Goal: Task Accomplishment & Management: Complete application form

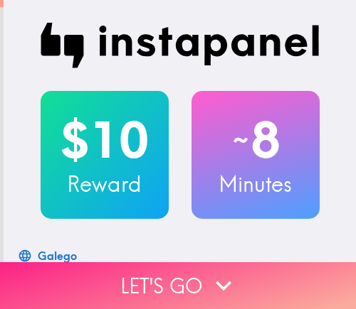
click at [187, 279] on button "Let's go" at bounding box center [178, 285] width 356 height 47
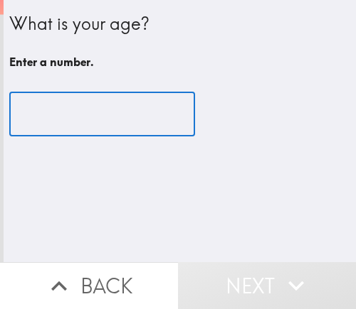
click at [84, 110] on input "number" at bounding box center [102, 114] width 186 height 44
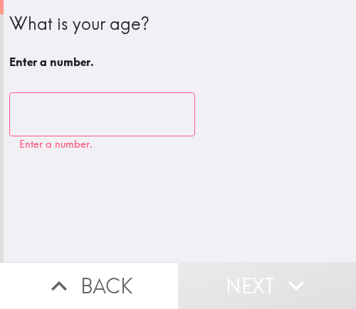
click at [68, 119] on input "number" at bounding box center [102, 114] width 186 height 44
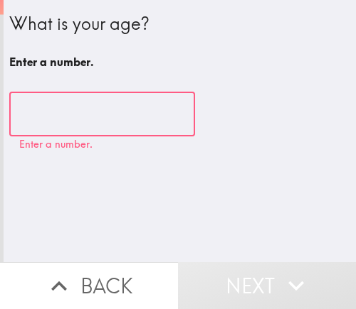
click at [77, 116] on input "number" at bounding box center [102, 114] width 186 height 44
drag, startPoint x: 67, startPoint y: 119, endPoint x: -9, endPoint y: 122, distance: 75.4
click at [0, 0] on html "What is your age? Enter a number. ​ Enter a number. Back Next Instapanel" at bounding box center [178, 0] width 356 height 0
click at [65, 122] on input "number" at bounding box center [102, 114] width 186 height 44
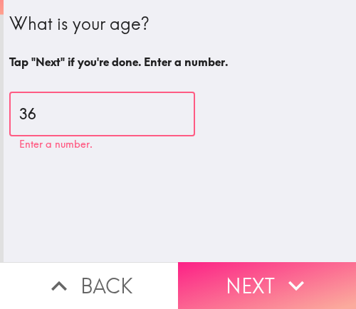
type input "36"
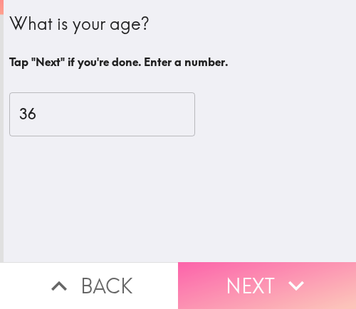
click at [259, 278] on button "Next" at bounding box center [267, 285] width 178 height 47
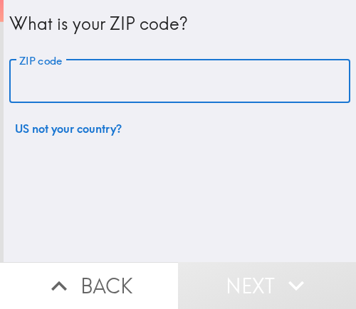
click at [115, 80] on input "ZIP code" at bounding box center [179, 82] width 341 height 44
paste input "33612"
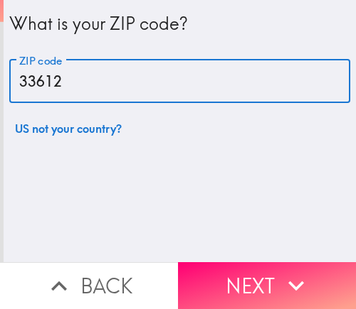
type input "33612"
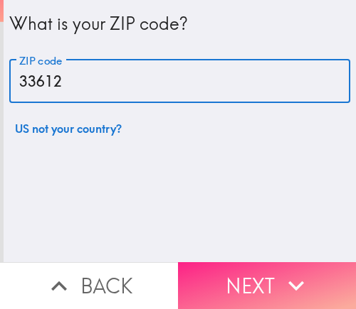
click at [224, 267] on button "Next" at bounding box center [267, 285] width 178 height 47
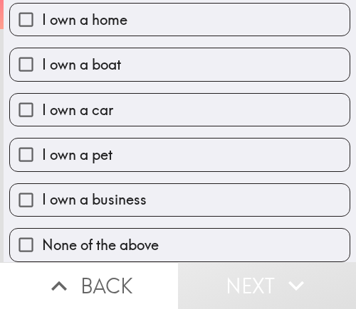
scroll to position [85, 0]
click at [156, 184] on label "I own a business" at bounding box center [179, 200] width 339 height 32
click at [42, 184] on input "I own a business" at bounding box center [26, 200] width 32 height 32
checkbox input "true"
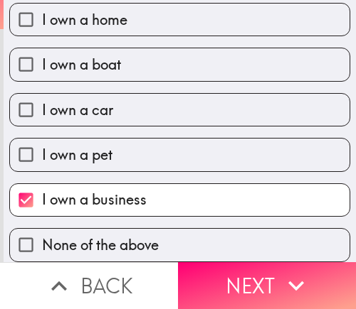
drag, startPoint x: 250, startPoint y: 279, endPoint x: 276, endPoint y: 277, distance: 25.6
click at [250, 279] on button "Next" at bounding box center [267, 285] width 178 height 47
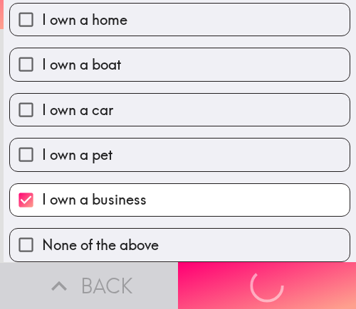
scroll to position [0, 0]
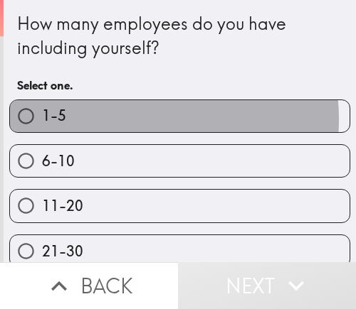
drag, startPoint x: 128, startPoint y: 119, endPoint x: 289, endPoint y: 121, distance: 160.7
click at [129, 119] on label "1-5" at bounding box center [179, 116] width 339 height 32
click at [42, 119] on input "1-5" at bounding box center [26, 116] width 32 height 32
radio input "true"
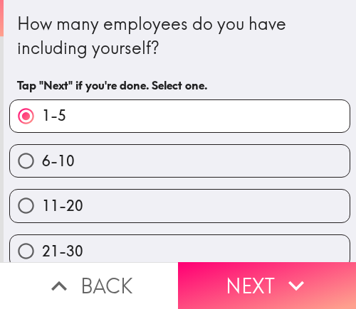
click at [180, 117] on label "1-5" at bounding box center [179, 116] width 339 height 32
click at [42, 117] on input "1-5" at bounding box center [26, 116] width 32 height 32
click at [175, 154] on label "6-10" at bounding box center [179, 161] width 339 height 32
click at [42, 154] on input "6-10" at bounding box center [26, 161] width 32 height 32
radio input "true"
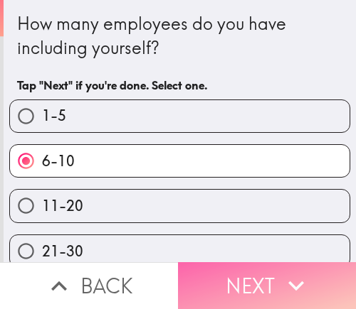
click at [241, 262] on button "Next" at bounding box center [267, 285] width 178 height 47
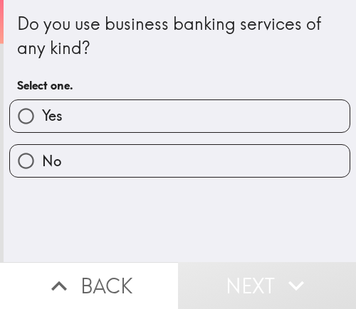
click at [139, 122] on label "Yes" at bounding box center [179, 116] width 339 height 32
click at [42, 122] on input "Yes" at bounding box center [26, 116] width 32 height 32
radio input "true"
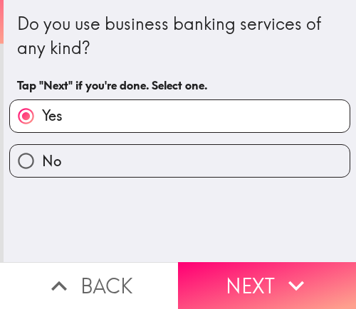
click at [242, 282] on button "Next" at bounding box center [267, 285] width 178 height 47
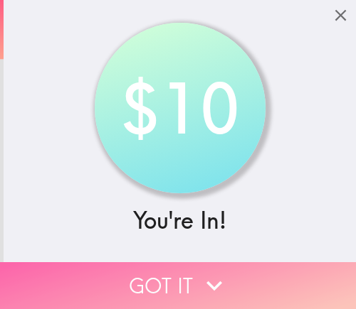
click at [179, 268] on button "Got it" at bounding box center [178, 285] width 356 height 47
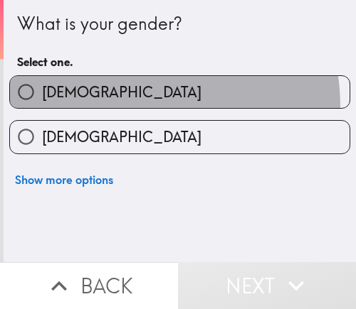
drag, startPoint x: 119, startPoint y: 107, endPoint x: 149, endPoint y: 104, distance: 30.0
click at [135, 106] on label "[DEMOGRAPHIC_DATA]" at bounding box center [179, 92] width 339 height 32
click at [42, 106] on input "[DEMOGRAPHIC_DATA]" at bounding box center [26, 92] width 32 height 32
radio input "true"
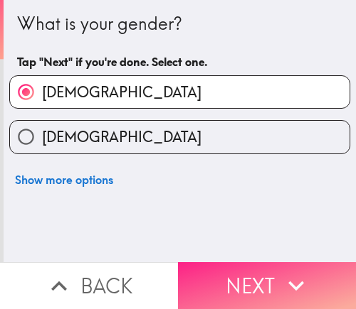
click at [236, 274] on button "Next" at bounding box center [267, 285] width 178 height 47
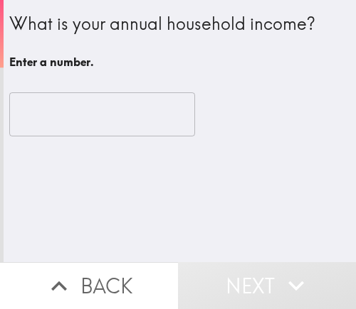
click at [41, 116] on input "number" at bounding box center [102, 114] width 186 height 44
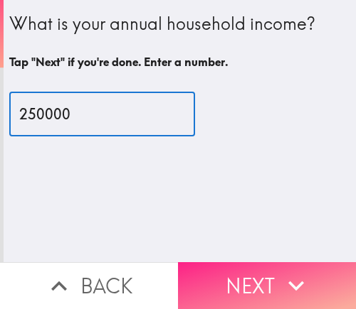
type input "250000"
click at [235, 262] on button "Next" at bounding box center [267, 285] width 178 height 47
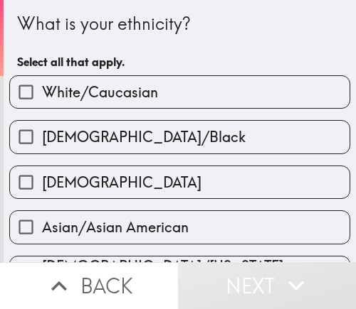
drag, startPoint x: 145, startPoint y: 90, endPoint x: 183, endPoint y: 112, distance: 43.7
click at [145, 90] on span "White/Caucasian" at bounding box center [100, 93] width 116 height 20
click at [42, 90] on input "White/Caucasian" at bounding box center [26, 92] width 32 height 32
checkbox input "true"
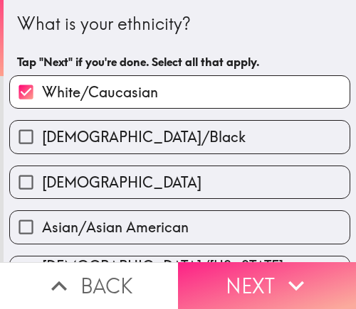
click at [239, 273] on button "Next" at bounding box center [267, 285] width 178 height 47
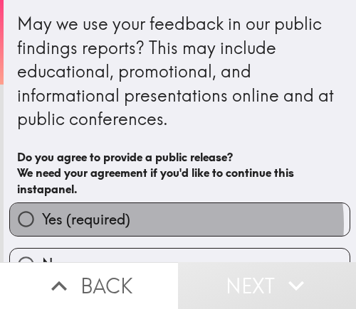
click at [169, 224] on label "Yes (required)" at bounding box center [179, 219] width 339 height 32
click at [42, 224] on input "Yes (required)" at bounding box center [26, 219] width 32 height 32
radio input "true"
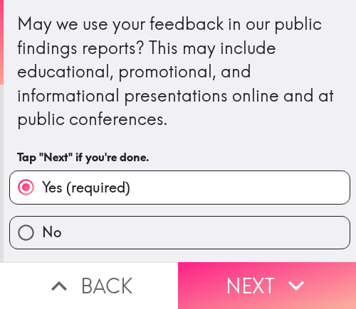
click at [243, 278] on button "Next" at bounding box center [267, 285] width 178 height 47
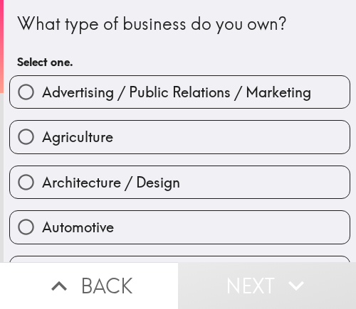
click at [117, 119] on div "Agriculture" at bounding box center [174, 131] width 352 height 45
click at [137, 100] on span "Advertising / Public Relations / Marketing" at bounding box center [176, 93] width 269 height 20
click at [42, 100] on input "Advertising / Public Relations / Marketing" at bounding box center [26, 92] width 32 height 32
radio input "true"
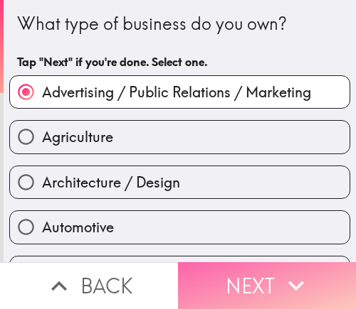
click at [248, 262] on button "Next" at bounding box center [267, 285] width 178 height 47
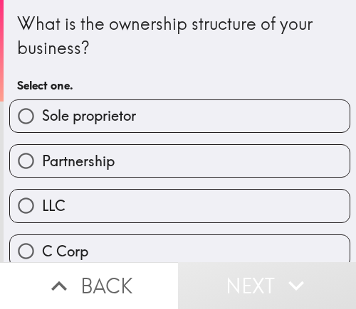
click at [112, 124] on span "Sole proprietor" at bounding box center [89, 116] width 94 height 20
click at [42, 124] on input "Sole proprietor" at bounding box center [26, 116] width 32 height 32
radio input "true"
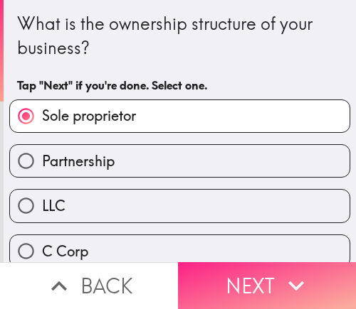
click at [304, 265] on button "Next" at bounding box center [267, 285] width 178 height 47
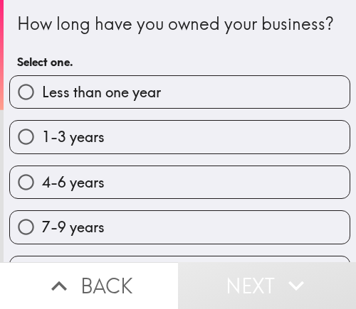
scroll to position [63, 0]
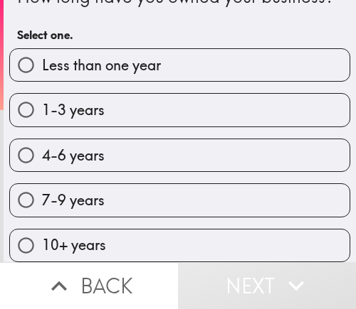
click at [104, 188] on label "7-9 years" at bounding box center [179, 200] width 339 height 32
click at [42, 188] on input "7-9 years" at bounding box center [26, 200] width 32 height 32
radio input "true"
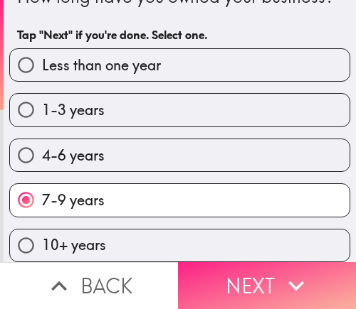
click at [280, 276] on icon "button" at bounding box center [295, 285] width 31 height 31
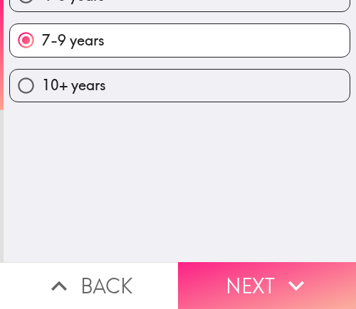
scroll to position [0, 0]
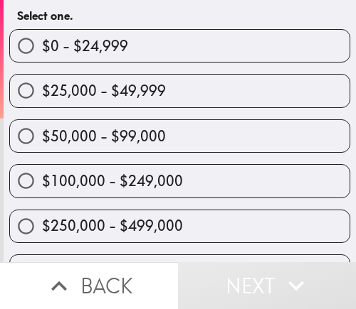
scroll to position [71, 0]
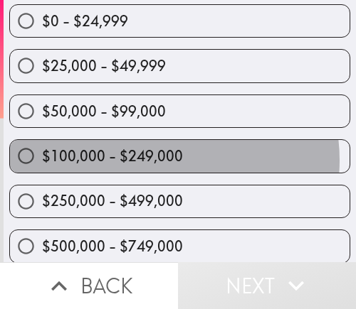
click at [151, 160] on span "$100,000 - $249,000" at bounding box center [112, 157] width 141 height 20
click at [42, 160] on input "$100,000 - $249,000" at bounding box center [26, 156] width 32 height 32
radio input "true"
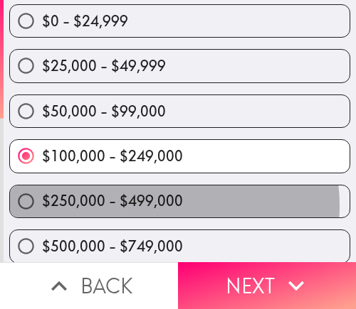
click at [153, 206] on span "$250,000 - $499,000" at bounding box center [112, 201] width 141 height 20
click at [42, 206] on input "$250,000 - $499,000" at bounding box center [26, 202] width 32 height 32
radio input "true"
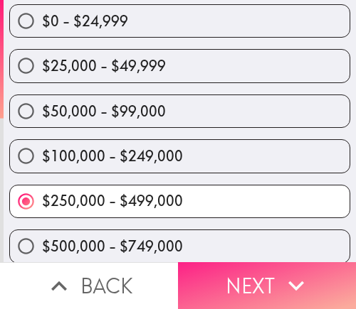
click at [223, 270] on button "Next" at bounding box center [267, 285] width 178 height 47
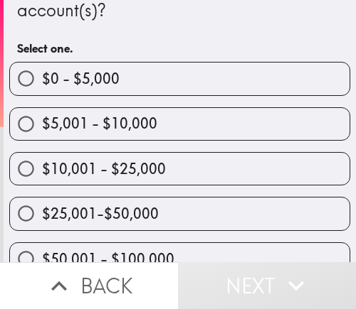
scroll to position [142, 0]
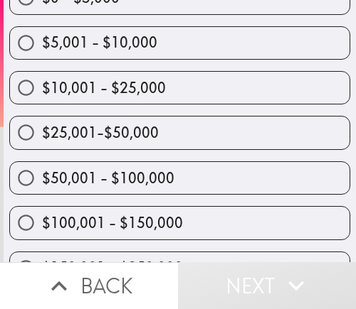
click at [130, 132] on span "$25,001-$50,000" at bounding box center [100, 133] width 117 height 20
click at [42, 132] on input "$25,001-$50,000" at bounding box center [26, 133] width 32 height 32
radio input "true"
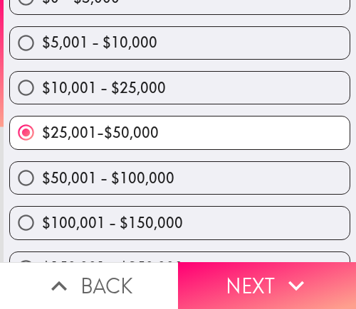
click at [164, 175] on span "$50,001 - $100,000" at bounding box center [108, 179] width 132 height 20
click at [42, 175] on input "$50,001 - $100,000" at bounding box center [26, 178] width 32 height 32
radio input "true"
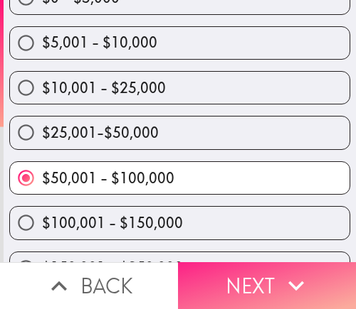
click at [263, 272] on button "Next" at bounding box center [267, 285] width 178 height 47
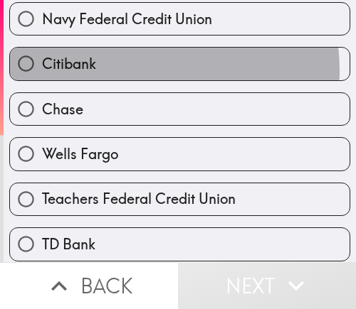
click at [132, 70] on label "Citibank" at bounding box center [179, 64] width 339 height 32
click at [42, 70] on input "Citibank" at bounding box center [26, 64] width 32 height 32
radio input "true"
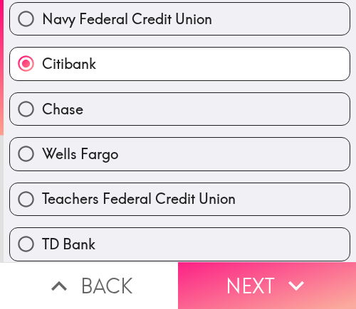
click at [241, 262] on button "Next" at bounding box center [267, 285] width 178 height 47
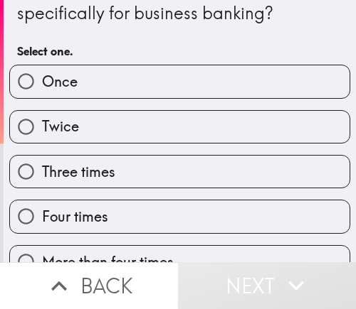
scroll to position [132, 0]
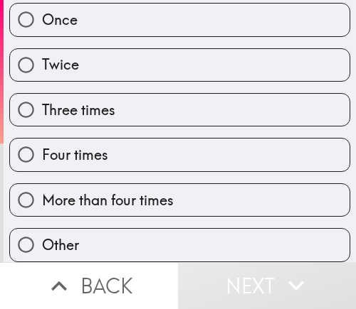
click at [95, 127] on div "Four times" at bounding box center [174, 149] width 352 height 45
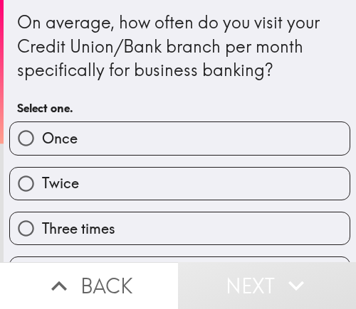
scroll to position [0, 0]
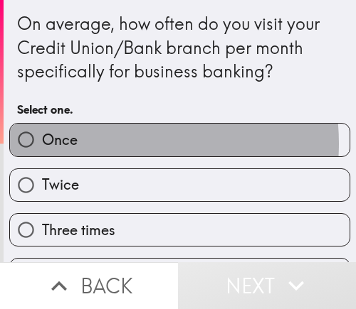
drag, startPoint x: 98, startPoint y: 144, endPoint x: 171, endPoint y: 164, distance: 75.9
click at [98, 144] on label "Once" at bounding box center [179, 140] width 339 height 32
click at [42, 144] on input "Once" at bounding box center [26, 140] width 32 height 32
radio input "true"
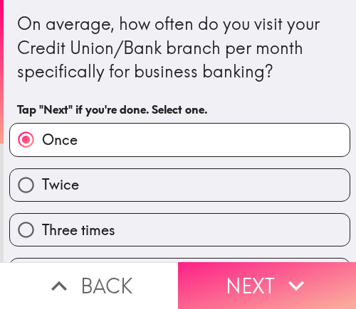
click at [256, 262] on button "Next" at bounding box center [267, 285] width 178 height 47
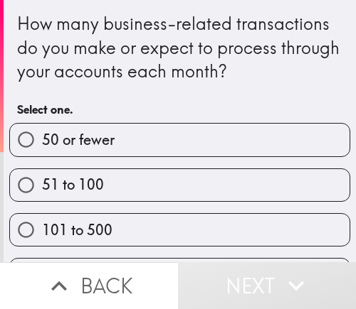
click at [145, 143] on label "50 or fewer" at bounding box center [179, 140] width 339 height 32
click at [42, 143] on input "50 or fewer" at bounding box center [26, 140] width 32 height 32
radio input "true"
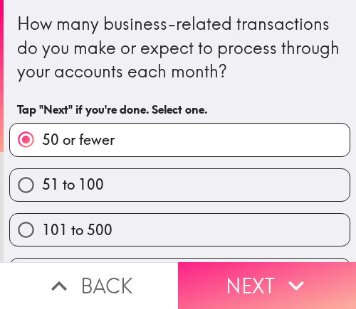
click at [232, 265] on button "Next" at bounding box center [267, 285] width 178 height 47
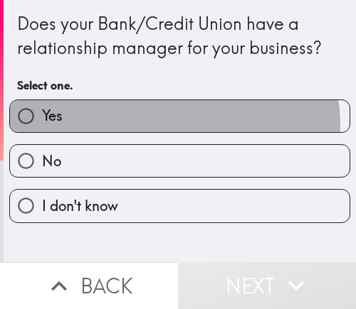
click at [145, 127] on label "Yes" at bounding box center [179, 116] width 339 height 32
click at [42, 127] on input "Yes" at bounding box center [26, 116] width 32 height 32
radio input "true"
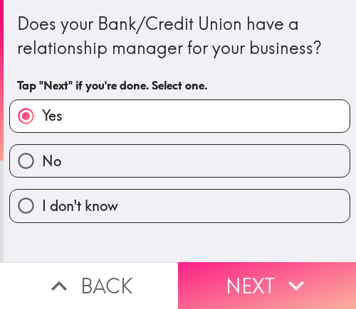
click at [247, 277] on button "Next" at bounding box center [267, 285] width 178 height 47
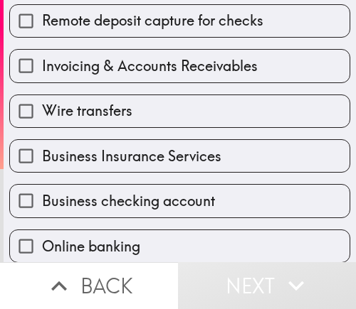
scroll to position [213, 0]
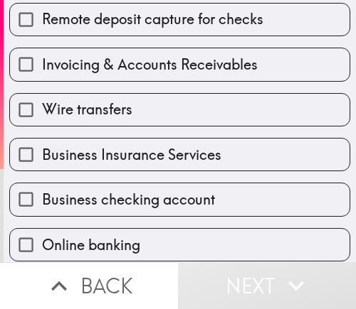
click at [134, 74] on span "Invoicing & Accounts Receivables" at bounding box center [150, 65] width 216 height 20
click at [42, 74] on input "Invoicing & Accounts Receivables" at bounding box center [26, 64] width 32 height 32
checkbox input "true"
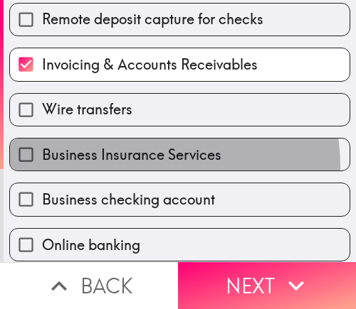
click at [124, 167] on label "Business Insurance Services" at bounding box center [179, 155] width 339 height 32
click at [42, 167] on input "Business Insurance Services" at bounding box center [26, 155] width 32 height 32
checkbox input "true"
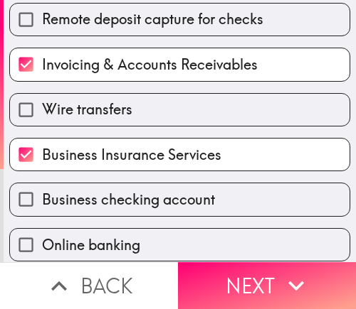
click at [107, 201] on span "Business checking account" at bounding box center [128, 200] width 173 height 20
click at [42, 201] on input "Business checking account" at bounding box center [26, 199] width 32 height 32
checkbox input "true"
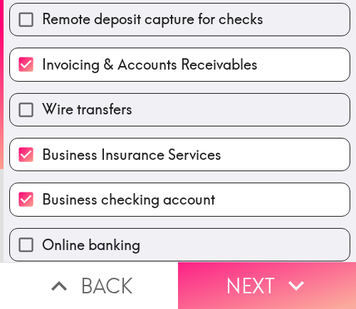
click at [229, 286] on button "Next" at bounding box center [267, 285] width 178 height 47
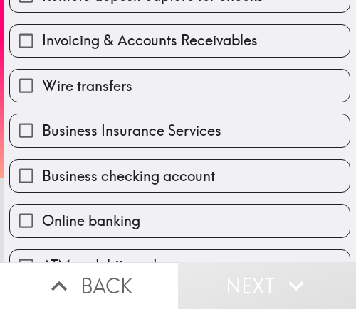
drag, startPoint x: 176, startPoint y: 184, endPoint x: 153, endPoint y: 127, distance: 61.3
click at [175, 184] on span "Business checking account" at bounding box center [128, 176] width 173 height 20
click at [42, 184] on input "Business checking account" at bounding box center [26, 176] width 32 height 32
checkbox input "true"
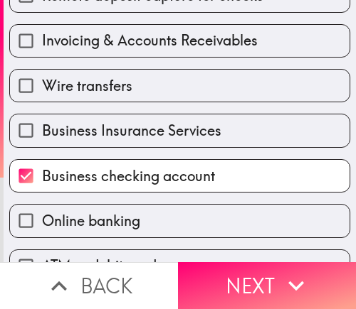
click at [151, 102] on label "Wire transfers" at bounding box center [179, 86] width 339 height 32
click at [42, 102] on input "Wire transfers" at bounding box center [26, 86] width 32 height 32
checkbox input "true"
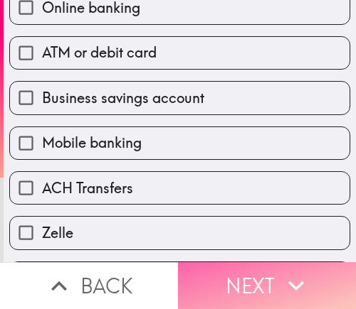
click at [244, 269] on button "Next" at bounding box center [267, 285] width 178 height 47
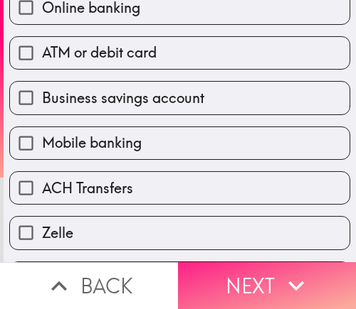
scroll to position [87, 0]
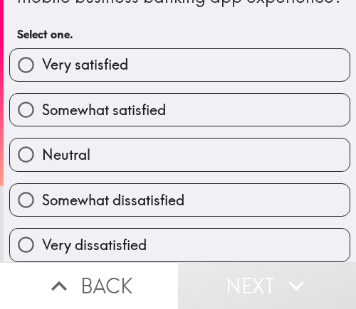
drag, startPoint x: 87, startPoint y: 102, endPoint x: 159, endPoint y: 115, distance: 73.0
click at [87, 102] on span "Somewhat satisfied" at bounding box center [104, 110] width 124 height 20
click at [42, 102] on input "Somewhat satisfied" at bounding box center [26, 110] width 32 height 32
radio input "true"
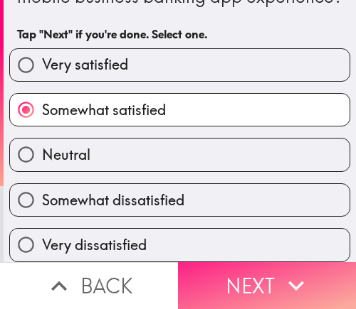
click at [234, 277] on button "Next" at bounding box center [267, 285] width 178 height 47
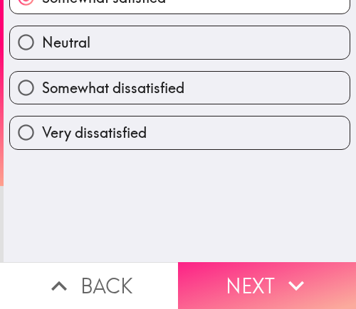
scroll to position [0, 0]
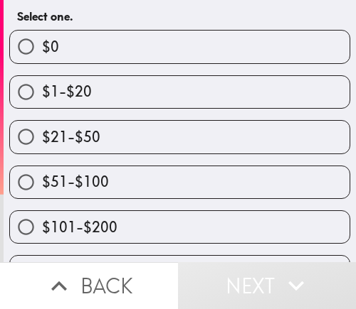
scroll to position [142, 0]
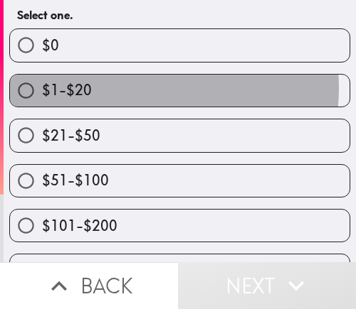
click at [121, 107] on label "$1-$20" at bounding box center [179, 91] width 339 height 32
click at [42, 107] on input "$1-$20" at bounding box center [26, 91] width 32 height 32
radio input "true"
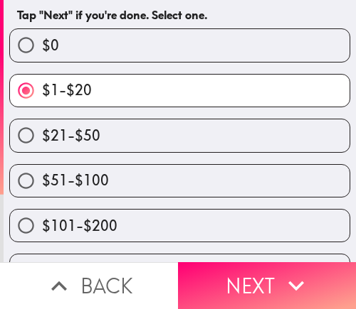
click at [152, 151] on label "$21-$50" at bounding box center [179, 135] width 339 height 32
click at [42, 151] on input "$21-$50" at bounding box center [26, 135] width 32 height 32
radio input "true"
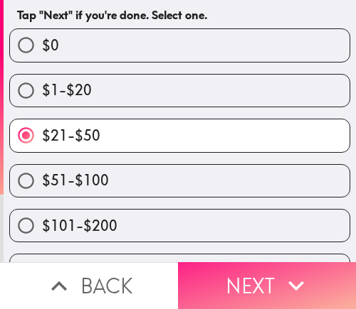
click at [223, 262] on button "Next" at bounding box center [267, 285] width 178 height 47
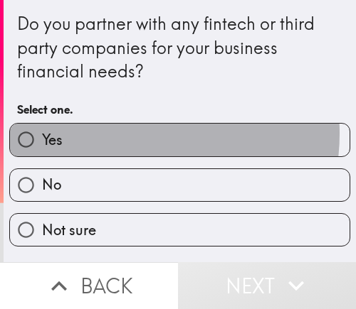
click at [122, 134] on label "Yes" at bounding box center [179, 140] width 339 height 32
click at [42, 134] on input "Yes" at bounding box center [26, 140] width 32 height 32
radio input "true"
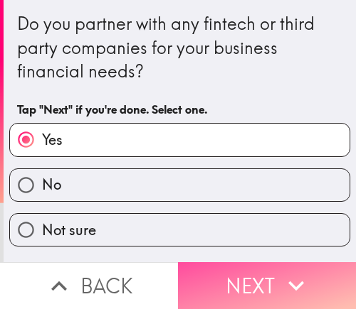
drag, startPoint x: 244, startPoint y: 272, endPoint x: 236, endPoint y: 206, distance: 67.3
click at [243, 240] on div "Do you partner with any fintech or third party companies for your business fina…" at bounding box center [178, 154] width 356 height 309
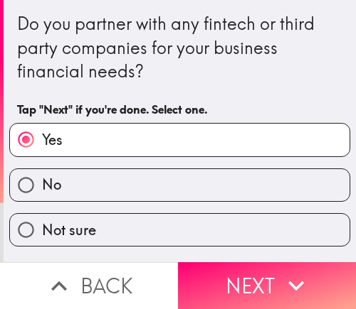
click at [238, 186] on label "No" at bounding box center [179, 185] width 339 height 32
click at [42, 186] on input "No" at bounding box center [26, 185] width 32 height 32
radio input "true"
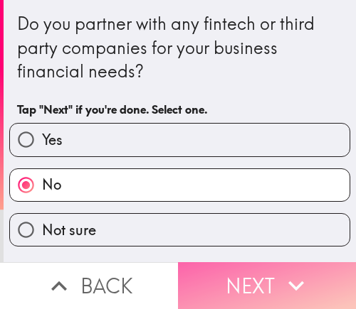
click at [250, 262] on button "Next" at bounding box center [267, 285] width 178 height 47
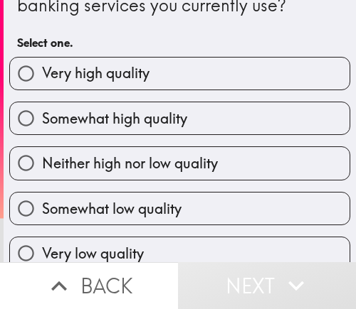
scroll to position [87, 0]
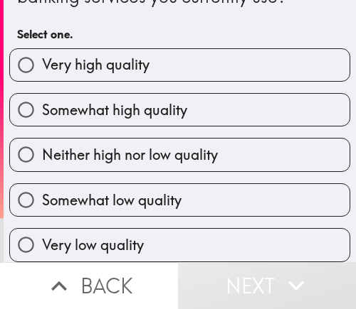
click at [123, 100] on span "Somewhat high quality" at bounding box center [114, 110] width 145 height 20
click at [42, 94] on input "Somewhat high quality" at bounding box center [26, 110] width 32 height 32
radio input "true"
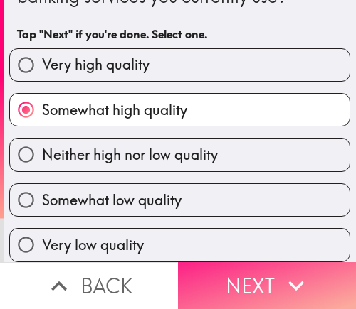
click at [239, 287] on button "Next" at bounding box center [267, 285] width 178 height 47
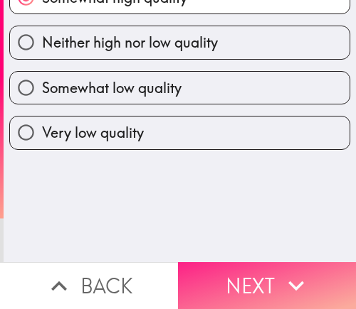
scroll to position [0, 0]
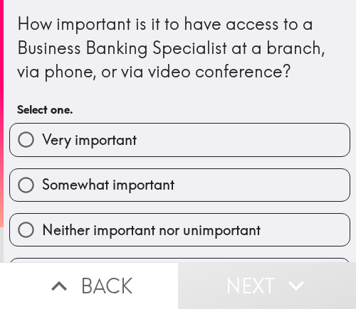
scroll to position [71, 0]
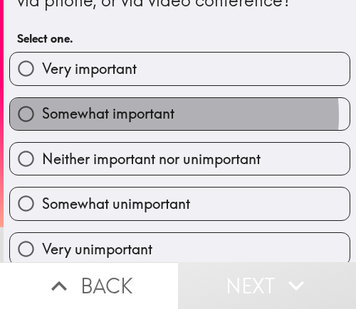
click at [161, 116] on span "Somewhat important" at bounding box center [108, 114] width 132 height 20
click at [42, 116] on input "Somewhat important" at bounding box center [26, 114] width 32 height 32
radio input "true"
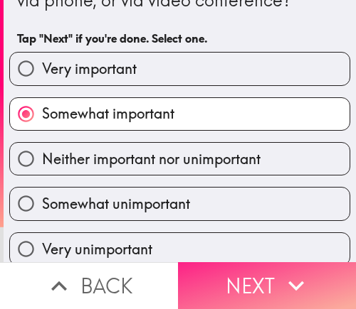
click at [233, 274] on button "Next" at bounding box center [267, 285] width 178 height 47
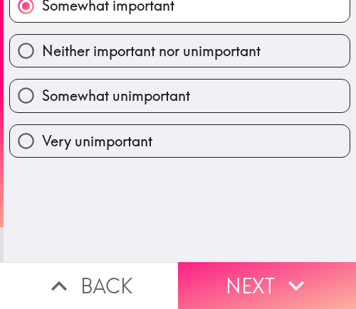
scroll to position [0, 0]
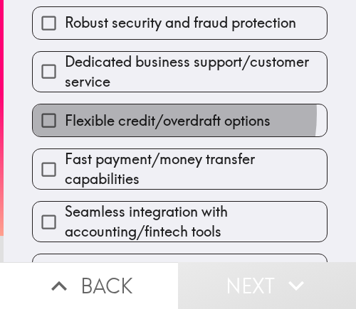
click at [137, 114] on span "Flexible credit/overdraft options" at bounding box center [168, 121] width 206 height 20
click at [65, 114] on input "Flexible credit/overdraft options" at bounding box center [49, 121] width 32 height 32
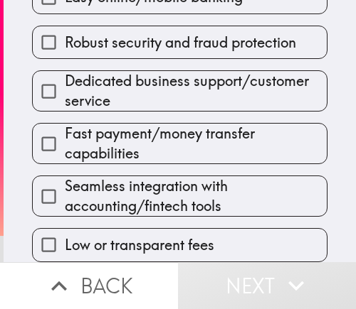
click at [138, 75] on span "Dedicated business support/customer service" at bounding box center [196, 91] width 262 height 40
click at [65, 75] on input "Dedicated business support/customer service" at bounding box center [49, 91] width 32 height 32
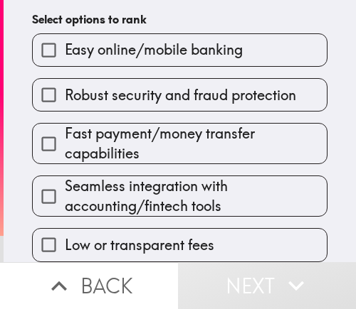
click at [134, 176] on span "Seamless integration with accounting/fintech tools" at bounding box center [196, 196] width 262 height 40
click at [65, 181] on input "Seamless integration with accounting/fintech tools" at bounding box center [49, 197] width 32 height 32
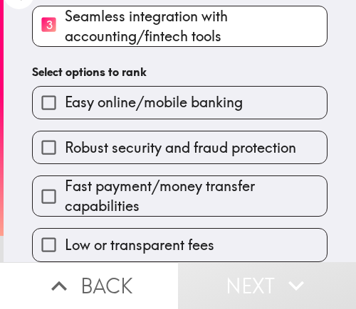
drag, startPoint x: 139, startPoint y: 208, endPoint x: 143, endPoint y: 201, distance: 8.0
click at [142, 217] on div "Low or transparent fees" at bounding box center [174, 239] width 307 height 45
click at [160, 176] on span "Fast payment/money transfer capabilities" at bounding box center [196, 196] width 262 height 40
click at [65, 181] on input "Fast payment/money transfer capabilities" at bounding box center [49, 197] width 32 height 32
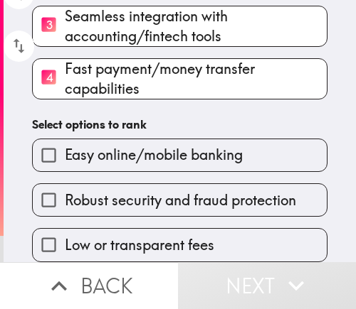
click at [163, 145] on span "Easy online/mobile banking" at bounding box center [154, 155] width 178 height 20
click at [65, 139] on input "Easy online/mobile banking" at bounding box center [49, 155] width 32 height 32
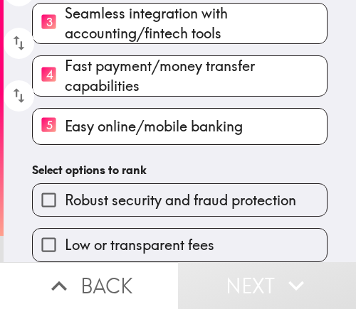
drag, startPoint x: 122, startPoint y: 176, endPoint x: 123, endPoint y: 190, distance: 14.3
click at [122, 184] on label "Robust security and fraud protection" at bounding box center [180, 200] width 294 height 32
click at [65, 184] on input "Robust security and fraud protection" at bounding box center [49, 200] width 32 height 32
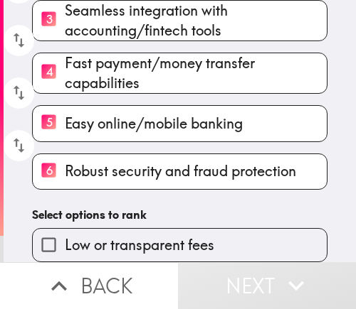
drag, startPoint x: 127, startPoint y: 211, endPoint x: 127, endPoint y: 219, distance: 7.8
click at [127, 217] on div "Low or transparent fees" at bounding box center [174, 239] width 307 height 45
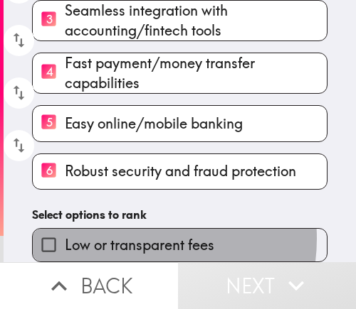
click at [127, 235] on span "Low or transparent fees" at bounding box center [139, 245] width 149 height 20
click at [65, 232] on input "Low or transparent fees" at bounding box center [49, 245] width 32 height 32
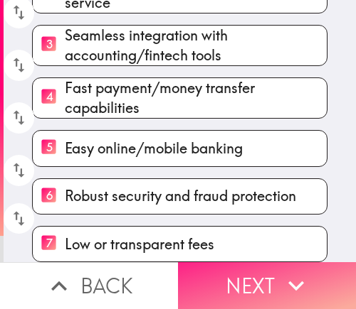
click at [244, 277] on button "Next" at bounding box center [267, 285] width 178 height 47
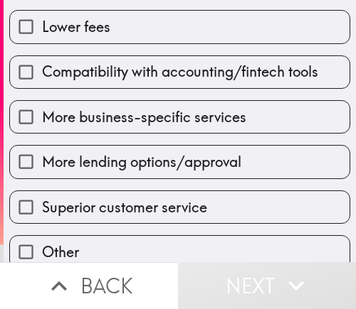
click at [115, 105] on label "More business-specific services" at bounding box center [179, 117] width 339 height 32
click at [42, 105] on input "More business-specific services" at bounding box center [26, 117] width 32 height 32
checkbox input "true"
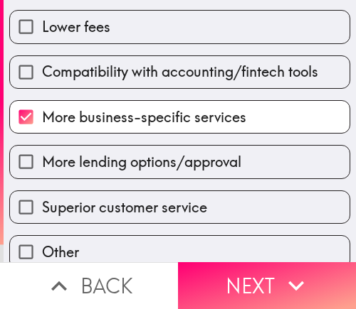
drag, startPoint x: 96, startPoint y: 174, endPoint x: 102, endPoint y: 214, distance: 40.2
click at [96, 175] on label "More lending options/approval" at bounding box center [179, 162] width 339 height 32
click at [42, 175] on input "More lending options/approval" at bounding box center [26, 162] width 32 height 32
checkbox input "true"
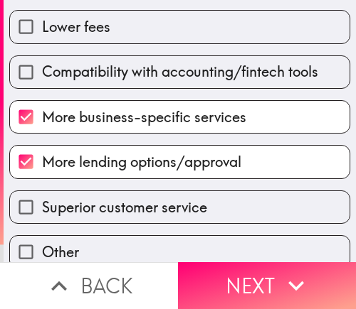
click at [102, 216] on span "Superior customer service" at bounding box center [124, 208] width 165 height 20
click at [42, 216] on input "Superior customer service" at bounding box center [26, 207] width 32 height 32
checkbox input "true"
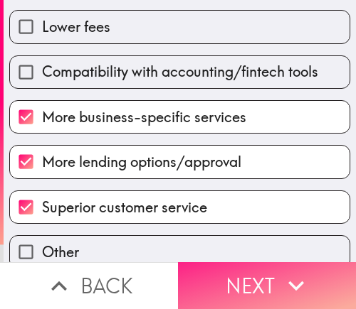
click at [244, 287] on button "Next" at bounding box center [267, 285] width 178 height 47
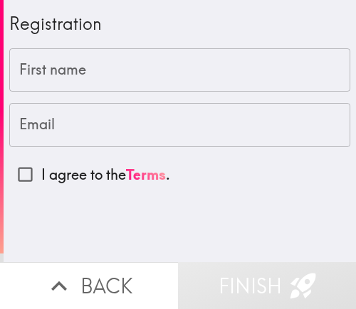
click at [235, 68] on input "First name" at bounding box center [179, 70] width 341 height 44
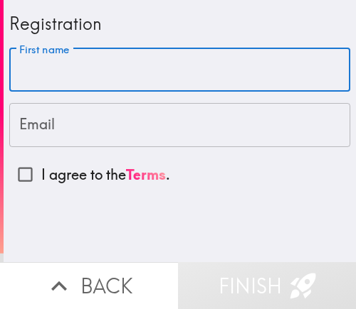
click at [208, 76] on input "First name" at bounding box center [179, 70] width 341 height 44
paste input "[PERSON_NAME]"
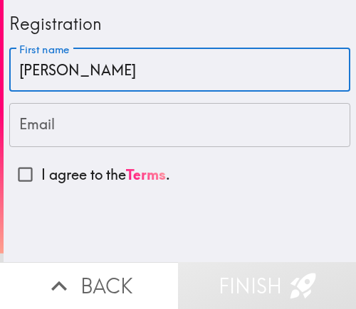
type input "[PERSON_NAME]"
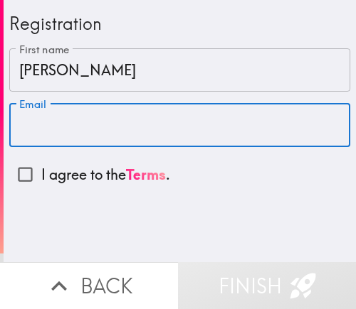
click at [279, 134] on input "Email" at bounding box center [179, 125] width 341 height 44
paste input "[EMAIL_ADDRESS][DOMAIN_NAME]"
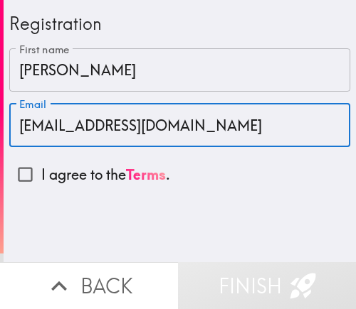
type input "[EMAIL_ADDRESS][DOMAIN_NAME]"
click at [57, 175] on p "I agree to the Terms ." at bounding box center [105, 175] width 129 height 20
click at [41, 175] on input "I agree to the Terms ." at bounding box center [25, 175] width 32 height 32
checkbox input "true"
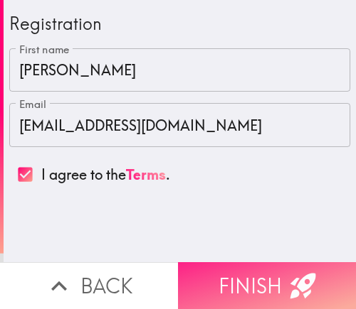
click at [257, 267] on button "Finish" at bounding box center [267, 285] width 178 height 47
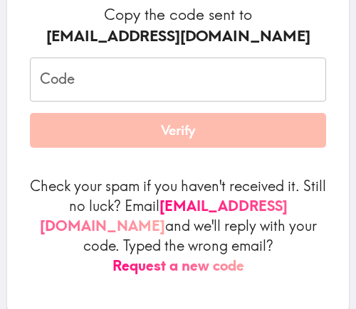
scroll to position [213, 0]
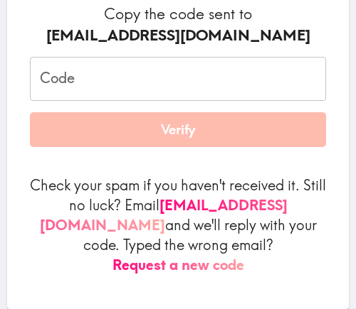
click at [155, 84] on input "Code" at bounding box center [178, 79] width 296 height 44
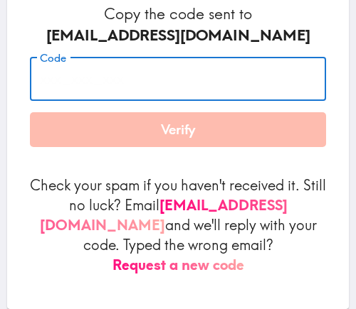
paste input "e5r_jRH_9UG"
type input "e5r_jRH_9UG"
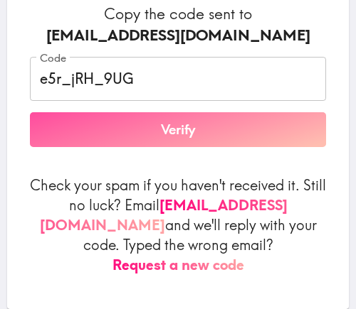
click at [168, 131] on button "Verify" at bounding box center [178, 130] width 296 height 36
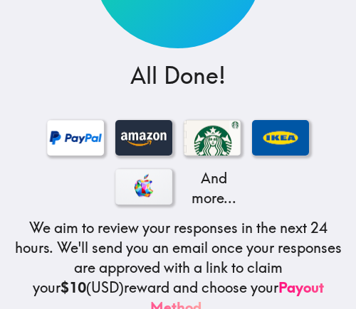
drag, startPoint x: 265, startPoint y: 84, endPoint x: 299, endPoint y: 21, distance: 71.9
click at [265, 83] on div "$10 All Done! And more... We aim to review your responses in the next 24 hours.…" at bounding box center [178, 109] width 356 height 645
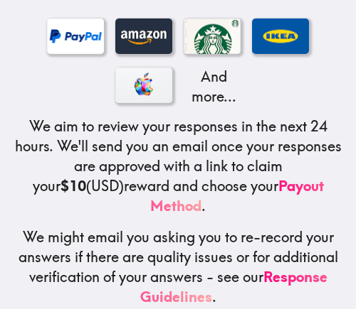
scroll to position [348, 0]
